Goal: Transaction & Acquisition: Purchase product/service

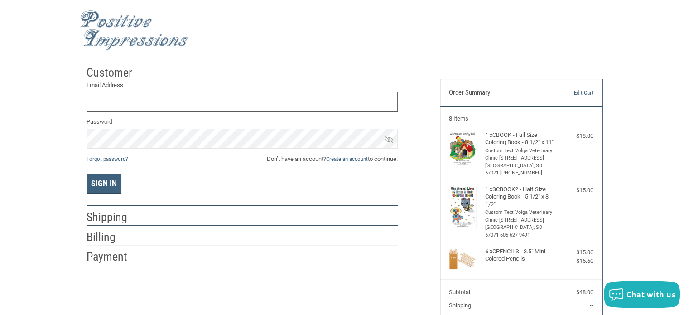
scroll to position [45, 0]
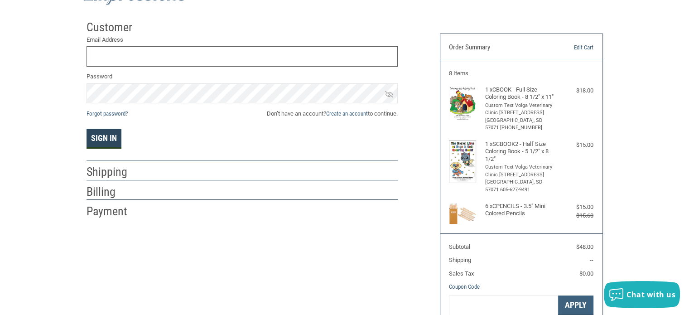
type input "[EMAIL_ADDRESS][DOMAIN_NAME]"
click at [97, 143] on button "Sign In" at bounding box center [104, 139] width 35 height 20
click at [101, 139] on div "Customer Returning Customer Email Address [EMAIL_ADDRESS][DOMAIN_NAME] Password…" at bounding box center [345, 190] width 530 height 348
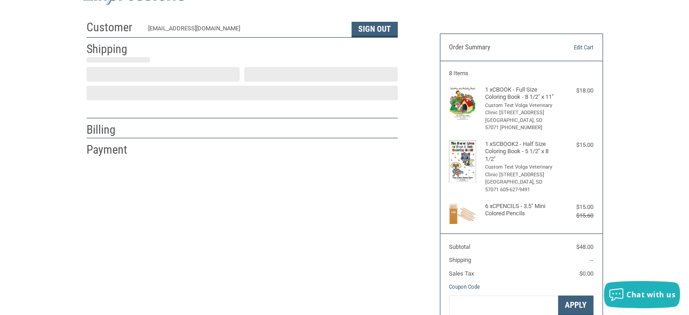
select select "US"
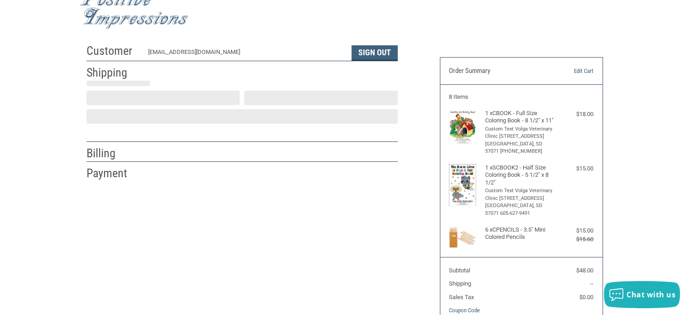
scroll to position [20, 0]
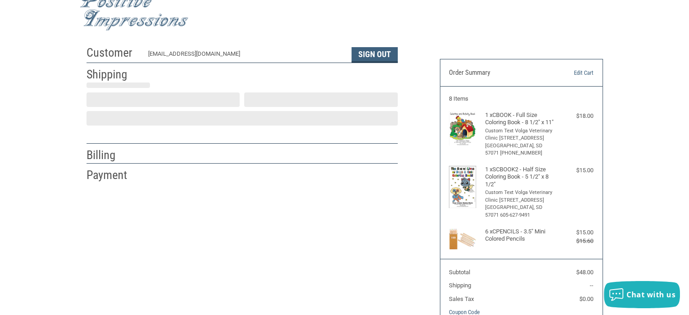
select select "SD"
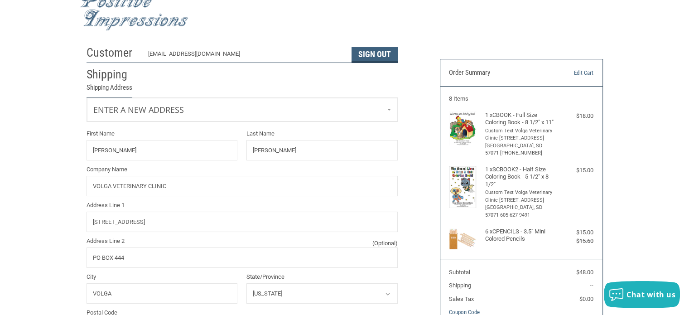
radio input "true"
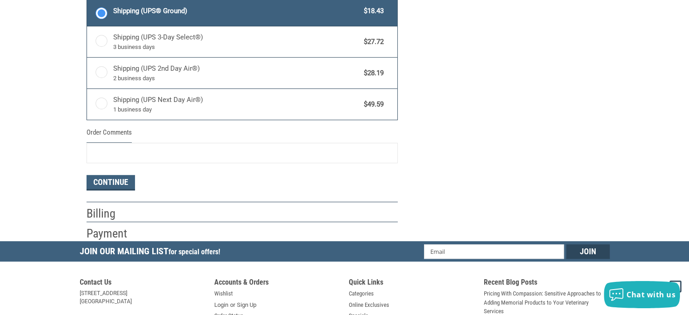
scroll to position [518, 0]
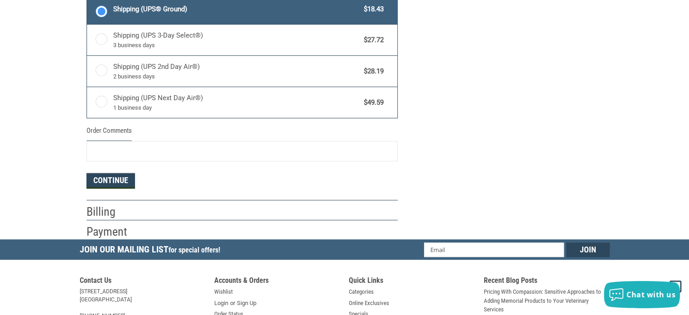
click at [104, 179] on button "Continue" at bounding box center [111, 180] width 48 height 15
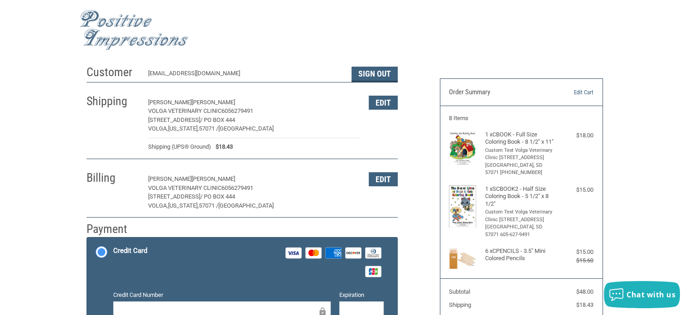
scroll to position [0, 0]
click at [581, 248] on div "$15.00" at bounding box center [575, 252] width 36 height 9
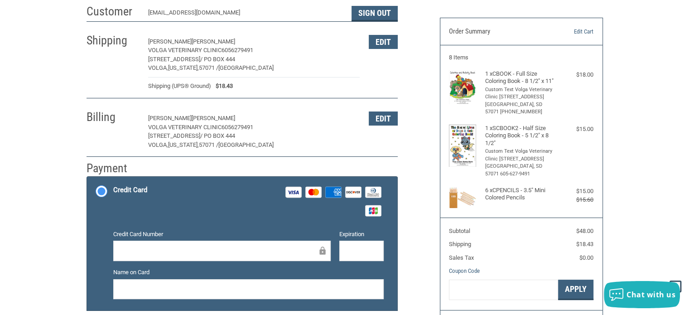
scroll to position [45, 0]
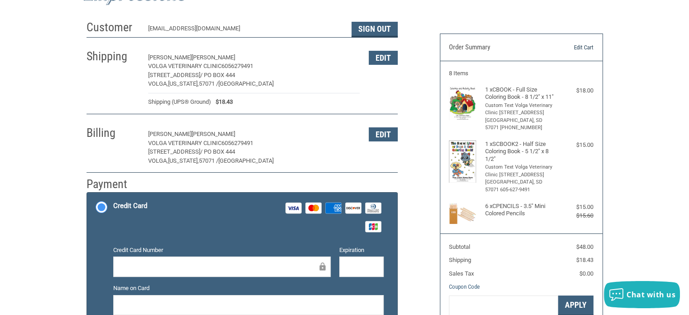
click at [588, 45] on link "Edit Cart" at bounding box center [570, 47] width 46 height 9
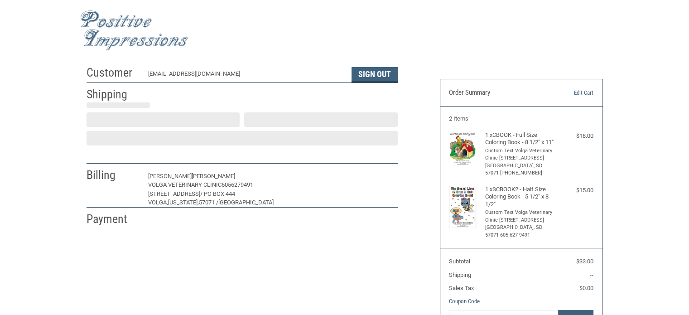
select select "US"
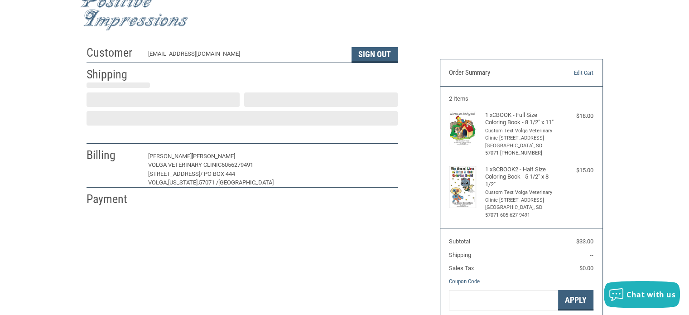
select select "SD"
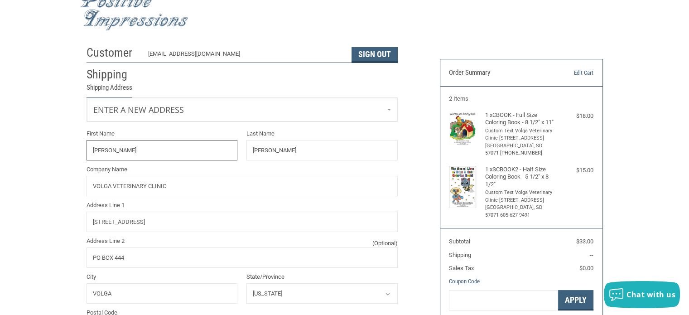
radio input "true"
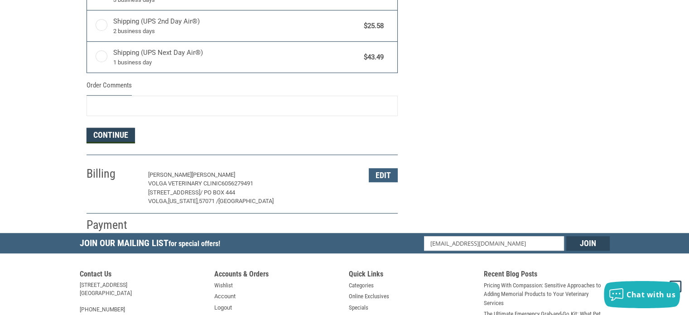
click at [119, 132] on button "Continue" at bounding box center [111, 135] width 48 height 15
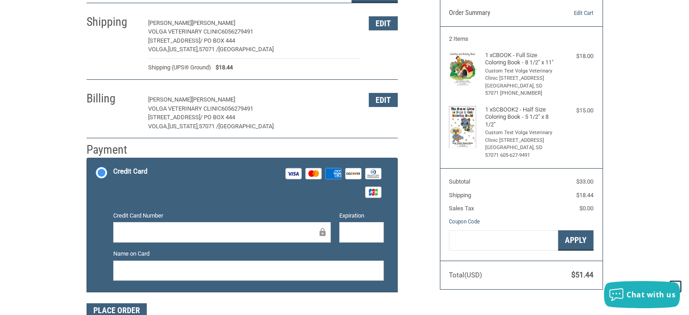
scroll to position [64, 0]
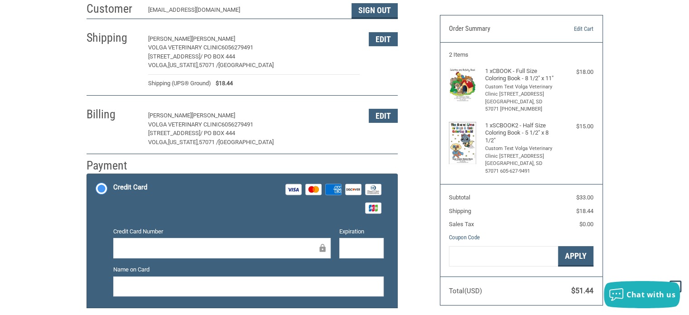
click at [63, 232] on div "Customer VOLGAVETCLINIC@OUTLOOK.COM Sign Out Shipping THOMAS STENBERG VOLGA VET…" at bounding box center [344, 171] width 689 height 348
click at [112, 239] on div "Credit Card Number" at bounding box center [222, 243] width 226 height 33
click at [380, 250] on div at bounding box center [361, 248] width 44 height 20
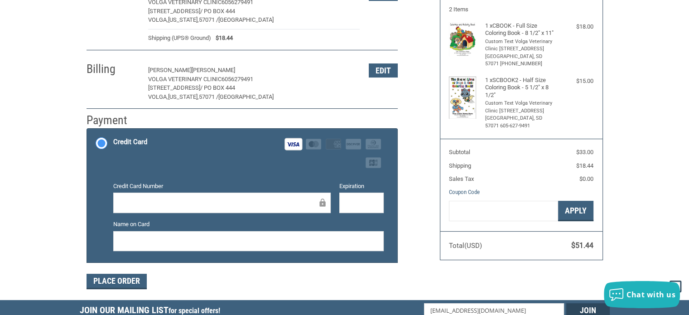
click at [247, 234] on div at bounding box center [248, 241] width 271 height 20
click at [54, 223] on div "Customer VOLGAVETCLINIC@OUTLOOK.COM Sign Out Shipping THOMAS STENBERG VOLGA VET…" at bounding box center [344, 126] width 689 height 348
click at [123, 281] on button "Place Order" at bounding box center [117, 281] width 60 height 15
